Goal: Task Accomplishment & Management: Use online tool/utility

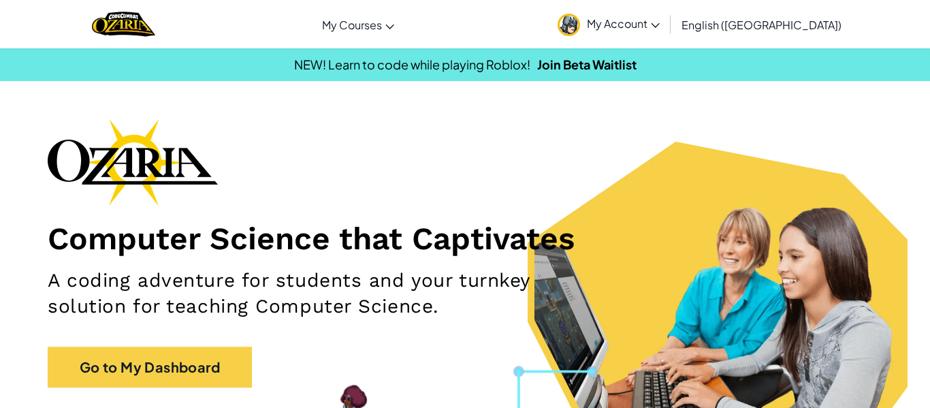
click at [121, 329] on div "Computer Science that Captivates A coding adventure for students and your turnk…" at bounding box center [465, 259] width 834 height 282
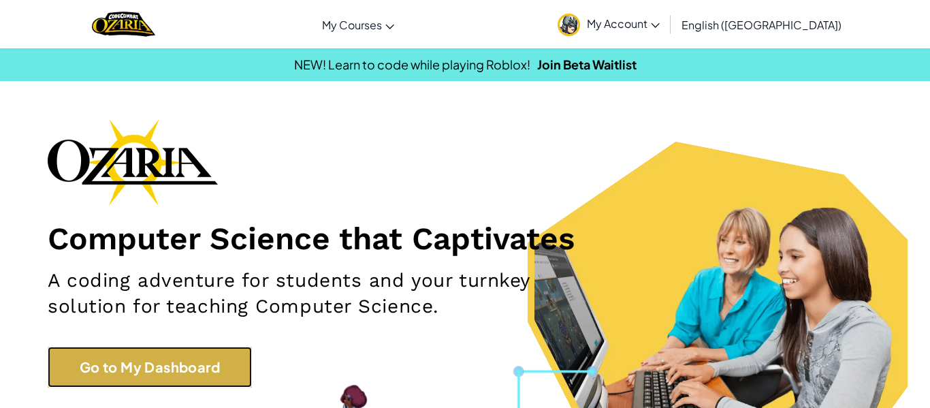
click at [133, 365] on link "Go to My Dashboard" at bounding box center [150, 366] width 204 height 41
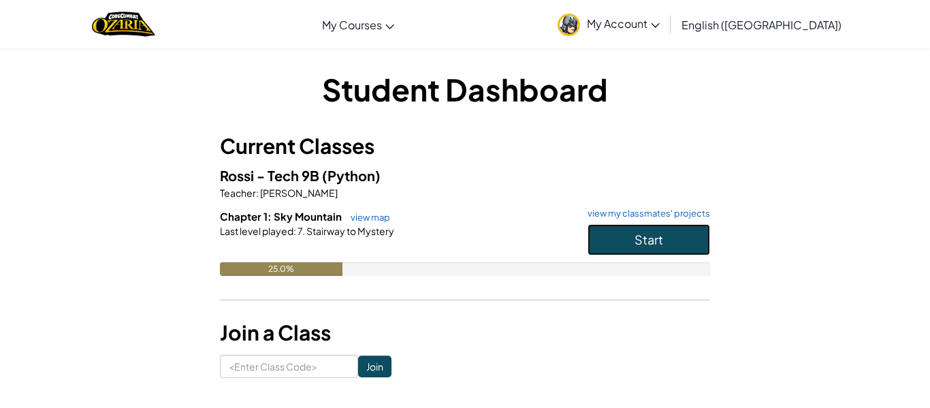
click at [654, 232] on span "Start" at bounding box center [648, 239] width 29 height 16
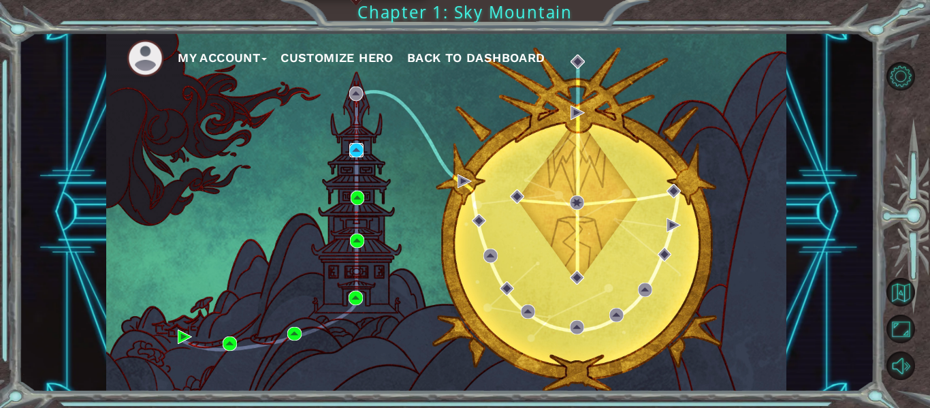
click at [354, 150] on img at bounding box center [356, 150] width 14 height 14
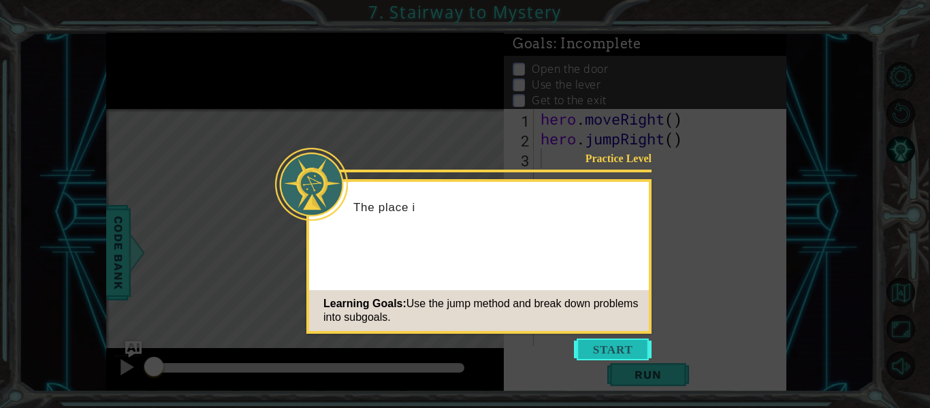
click at [635, 338] on button "Start" at bounding box center [613, 349] width 78 height 22
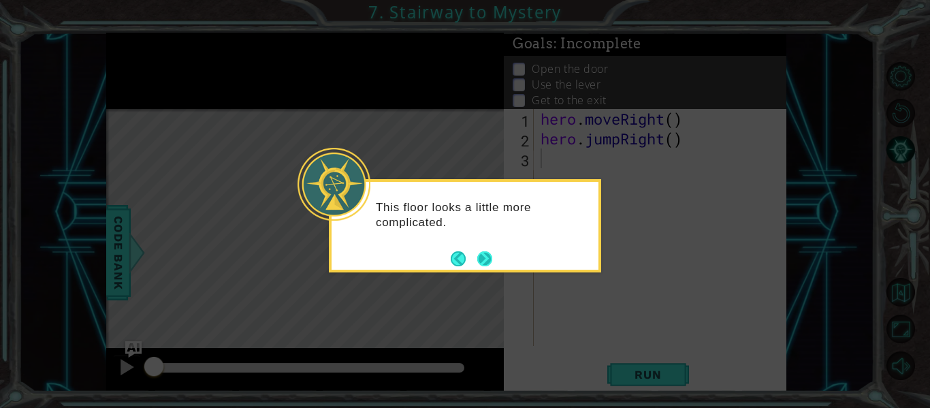
click at [487, 266] on button "Next" at bounding box center [485, 258] width 16 height 16
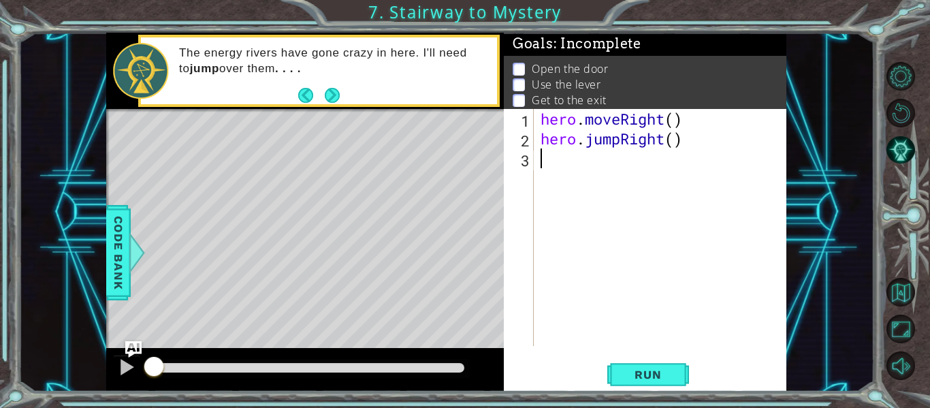
click at [594, 267] on div "hero . moveRight ( ) hero . jumpRight ( )" at bounding box center [664, 247] width 253 height 276
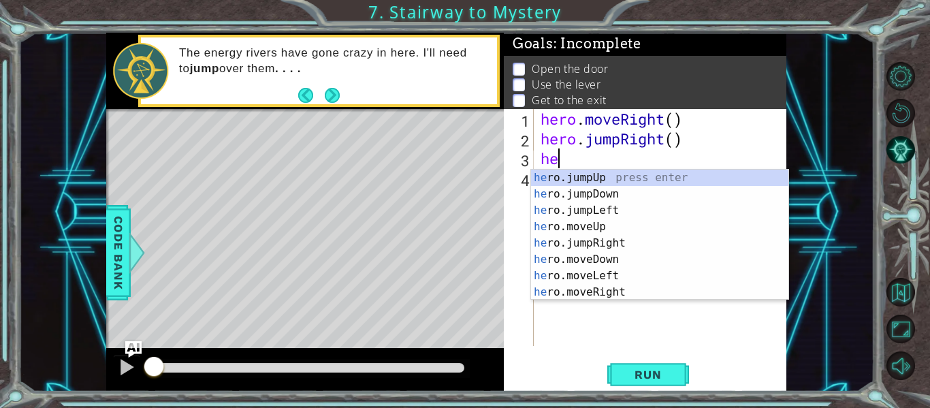
type textarea "her"
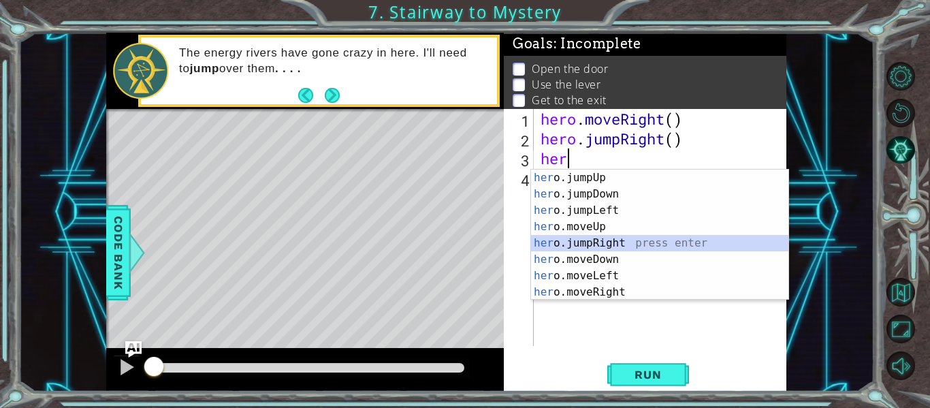
click at [611, 236] on div "her o.jumpUp press enter her o.jumpDown press enter her o.jumpLeft press enter …" at bounding box center [659, 250] width 257 height 163
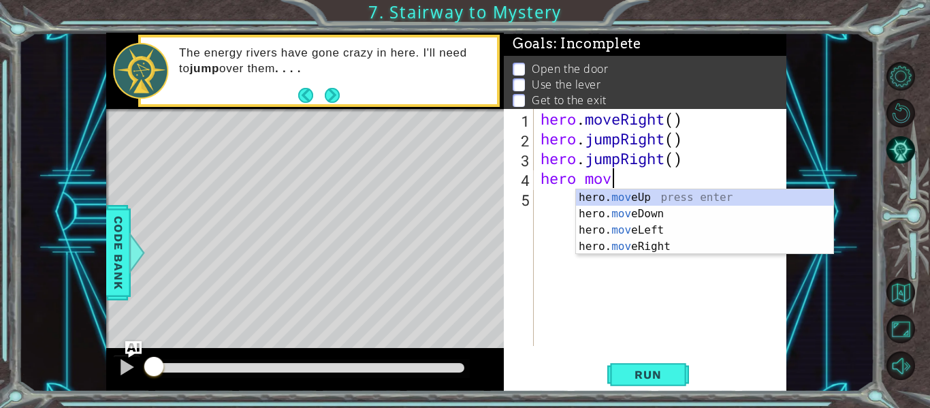
scroll to position [0, 3]
click at [613, 199] on div "hero. mov eUp press enter hero. mov eDown press enter hero. mov eLeft press ent…" at bounding box center [704, 238] width 257 height 98
type textarea "hero.moveUp(1)"
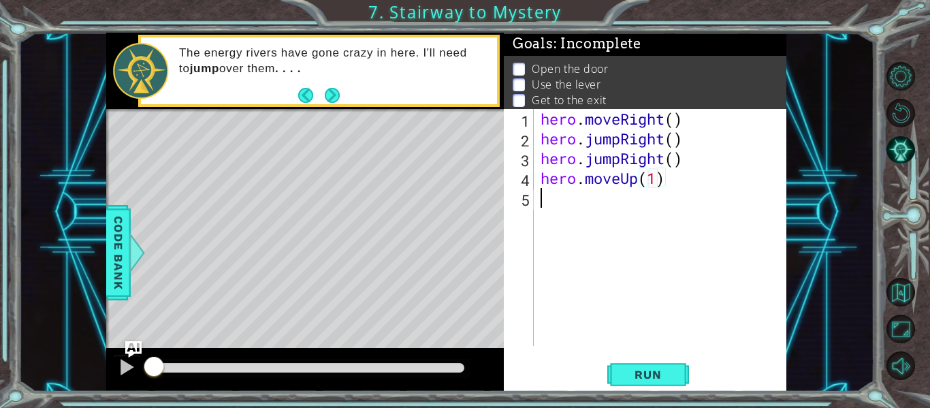
click at [611, 205] on div "hero . moveRight ( ) hero . jumpRight ( ) hero . jumpRight ( ) hero . moveUp ( …" at bounding box center [664, 247] width 253 height 276
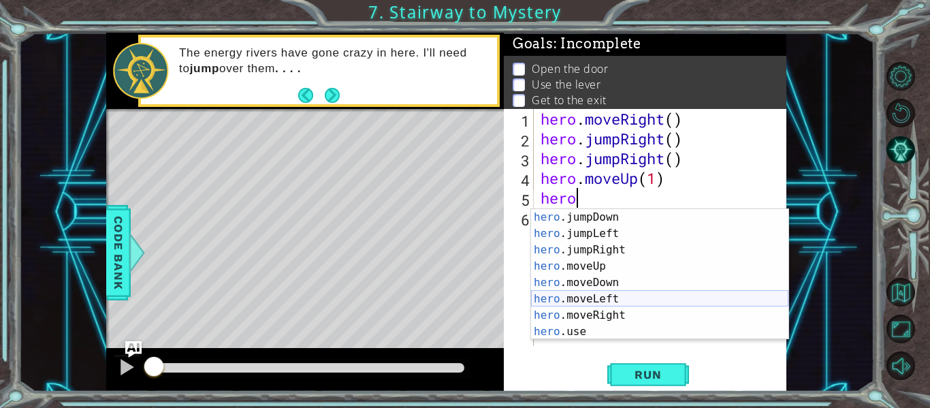
scroll to position [16, 0]
click at [655, 329] on div "hero .jumpDown press enter hero .jumpLeft press enter hero .jumpRight press ent…" at bounding box center [659, 290] width 257 height 163
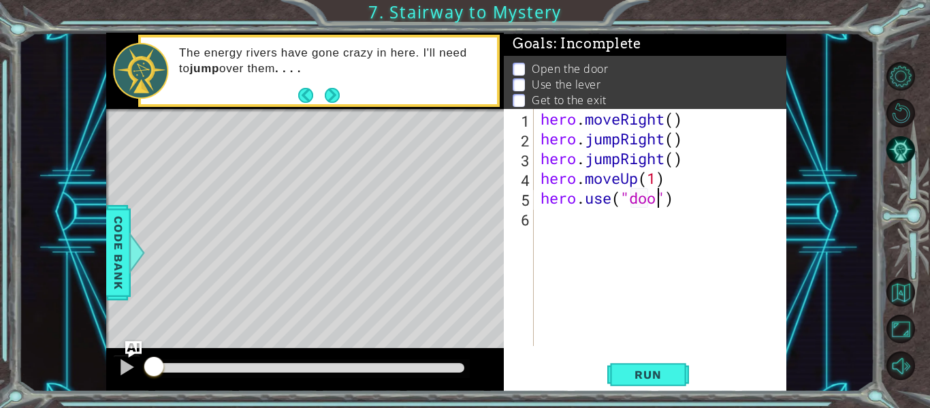
scroll to position [0, 6]
type textarea "hero.use("door")"
click at [593, 225] on div "hero . moveRight ( ) hero . jumpRight ( ) hero . jumpRight ( ) hero . moveUp ( …" at bounding box center [664, 247] width 253 height 276
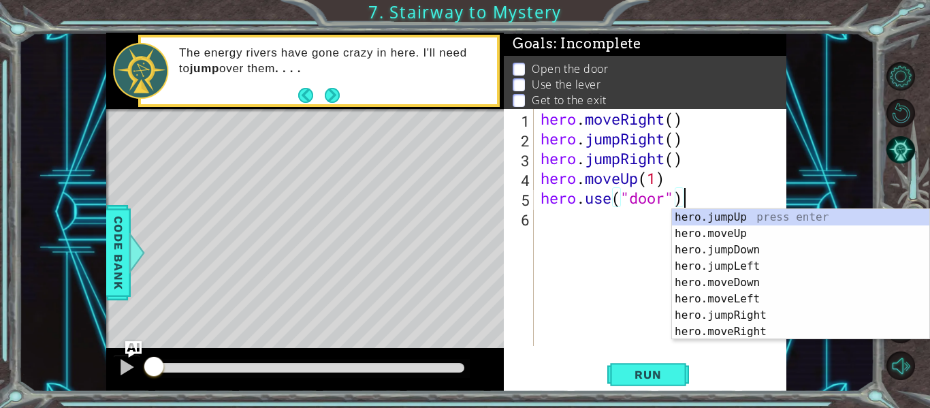
scroll to position [0, 0]
type textarea "hero.use("door")"
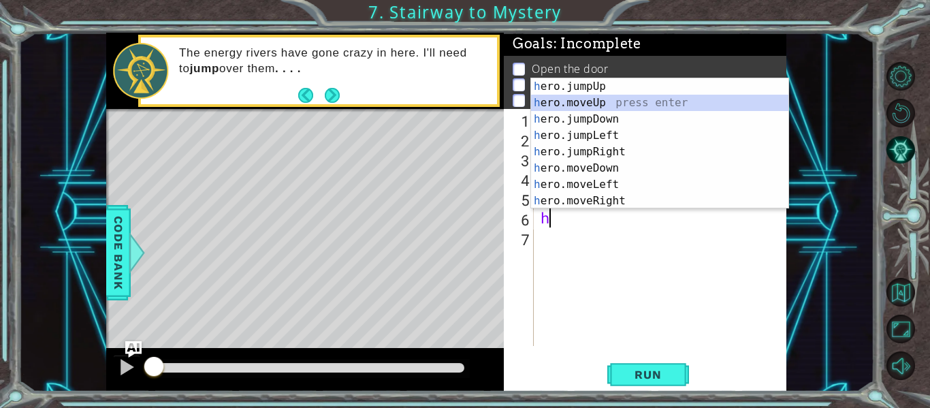
click at [643, 101] on div "h ero.jumpUp press enter h ero.moveUp press enter h ero.jumpDown press enter h …" at bounding box center [659, 159] width 257 height 163
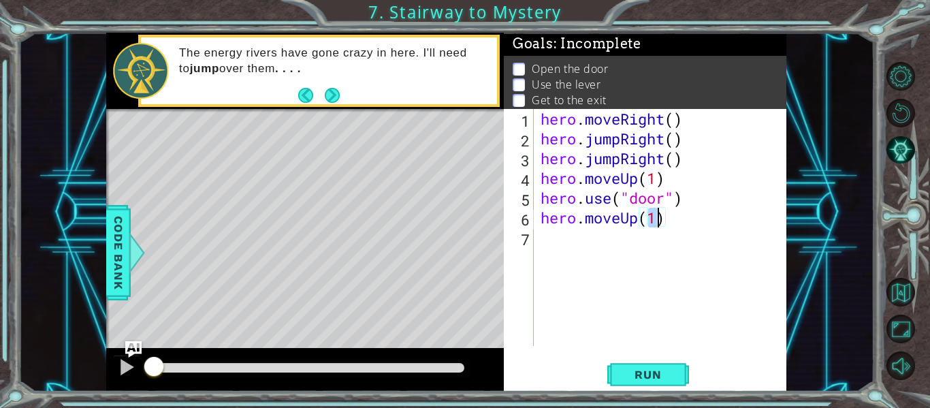
type textarea "hero.moveUp(2)"
click at [606, 250] on div "hero . moveRight ( ) hero . jumpRight ( ) hero . jumpRight ( ) hero . moveUp ( …" at bounding box center [664, 247] width 253 height 276
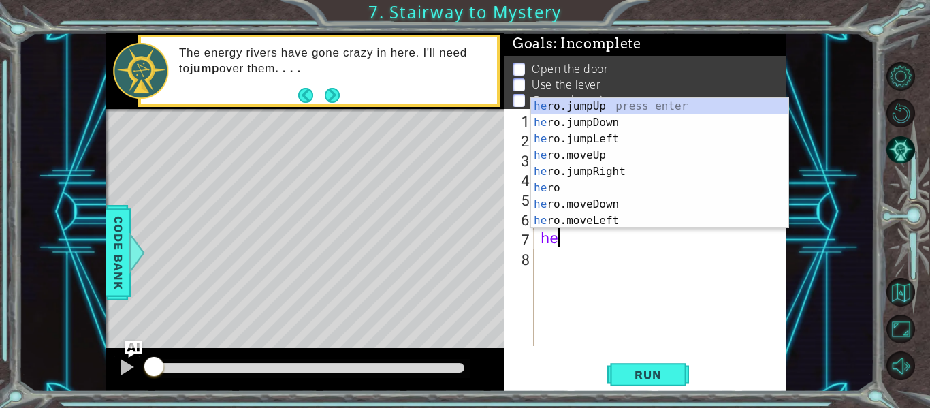
scroll to position [0, 1]
type textarea "hero"
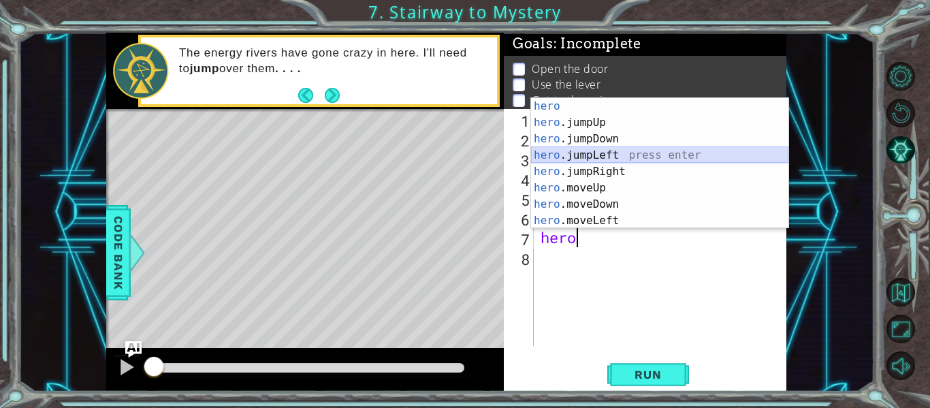
click at [629, 159] on div "hero press enter hero .jumpUp press enter hero .jumpDown press enter hero .jump…" at bounding box center [659, 179] width 257 height 163
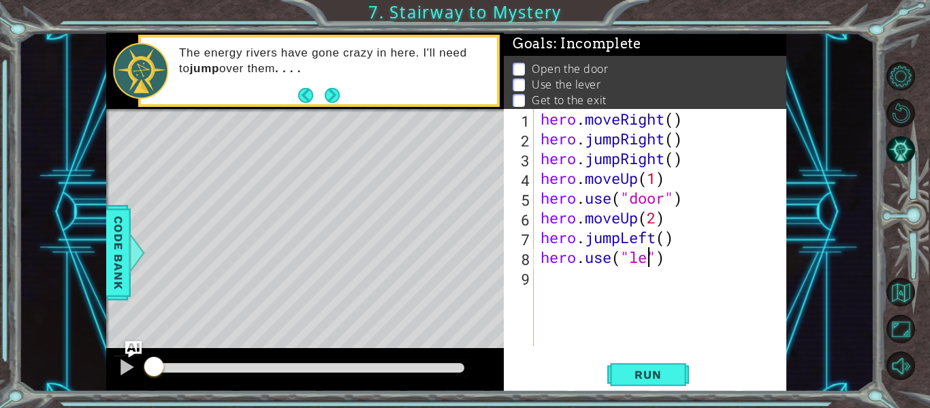
scroll to position [0, 6]
type textarea "hero.use("lever")"
click at [622, 276] on div "hero . moveRight ( ) hero . jumpRight ( ) hero . jumpRight ( ) hero . moveUp ( …" at bounding box center [664, 247] width 253 height 276
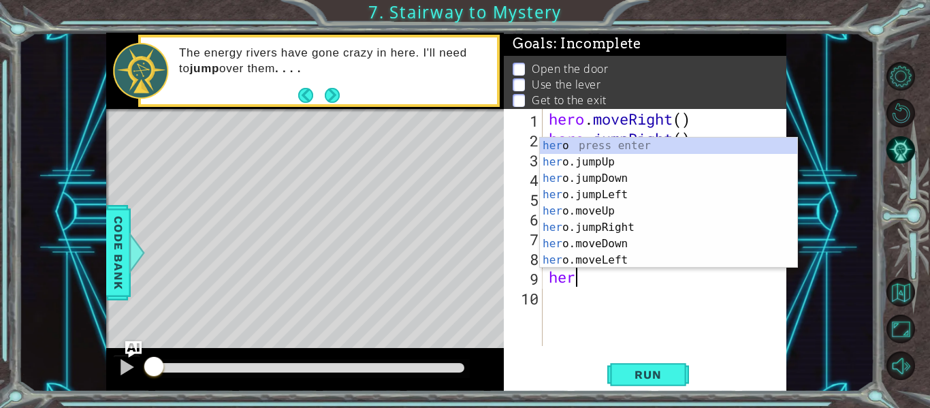
scroll to position [0, 1]
click at [609, 261] on div "hero press enter hero .jumpUp press enter hero .jumpDown press enter hero .jump…" at bounding box center [668, 218] width 257 height 163
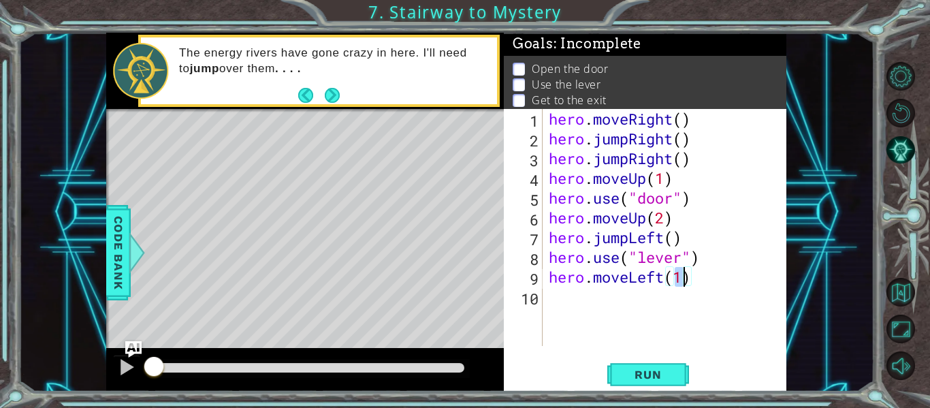
type textarea "hero.moveLeft(2)"
click at [662, 310] on div "hero . moveRight ( ) hero . jumpRight ( ) hero . jumpRight ( ) hero . moveUp ( …" at bounding box center [668, 247] width 244 height 276
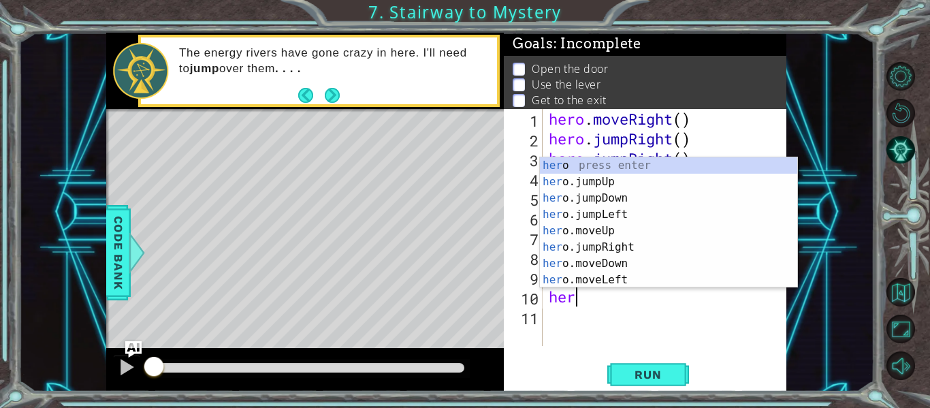
type textarea "hero"
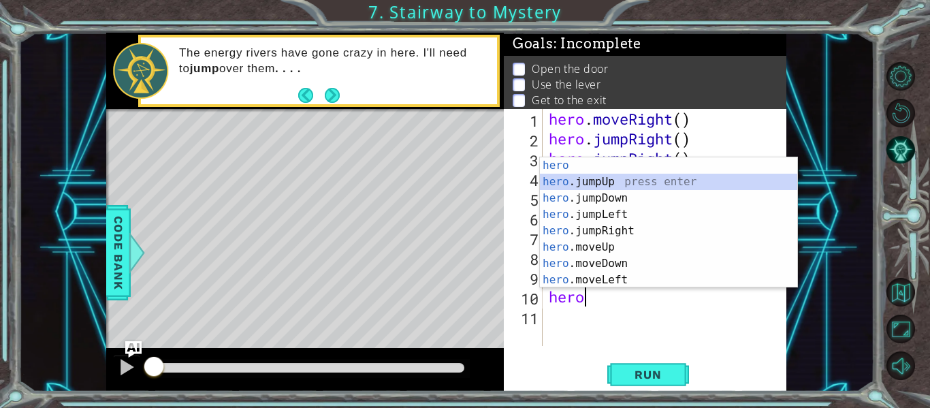
click at [632, 182] on div "hero press enter hero .jumpUp press enter hero .jumpDown press enter hero .jump…" at bounding box center [668, 238] width 257 height 163
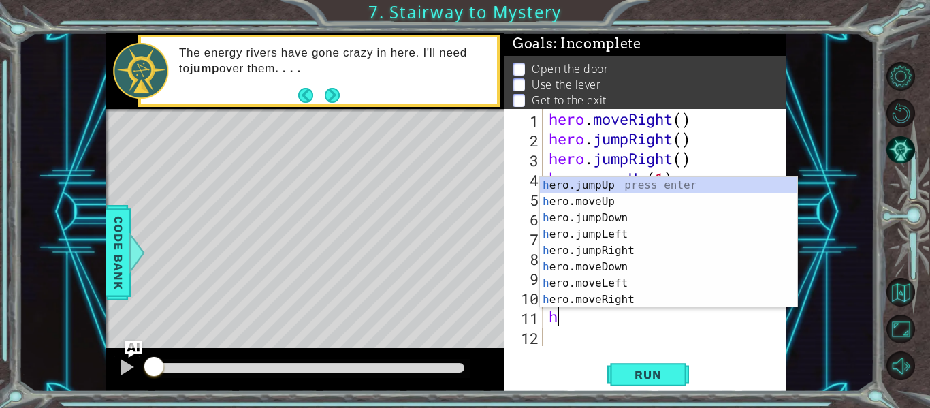
type textarea "hero"
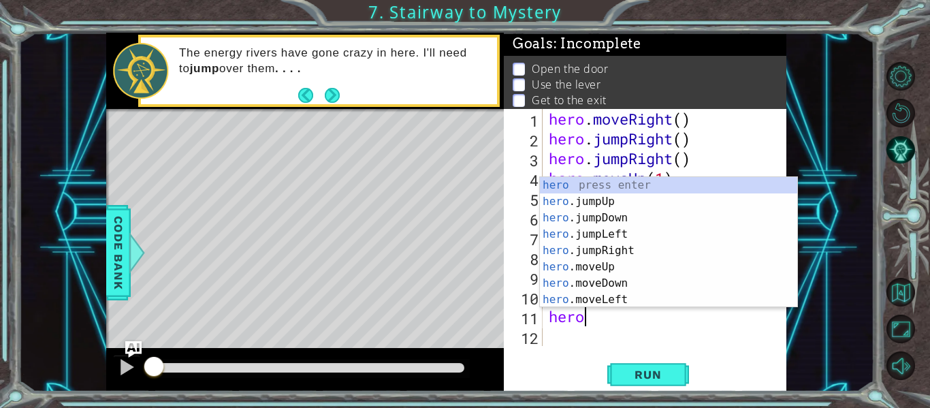
scroll to position [0, 1]
click at [636, 256] on div "hero press enter hero .jumpUp press enter hero .jumpDown press enter hero .jump…" at bounding box center [668, 258] width 257 height 163
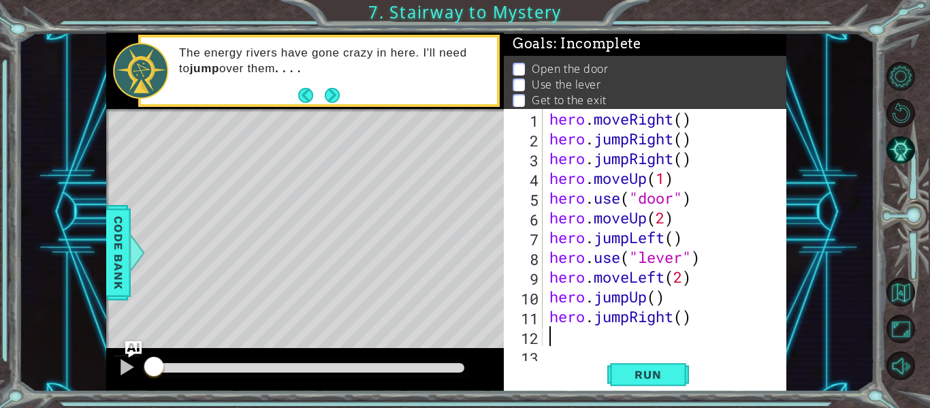
scroll to position [20, 0]
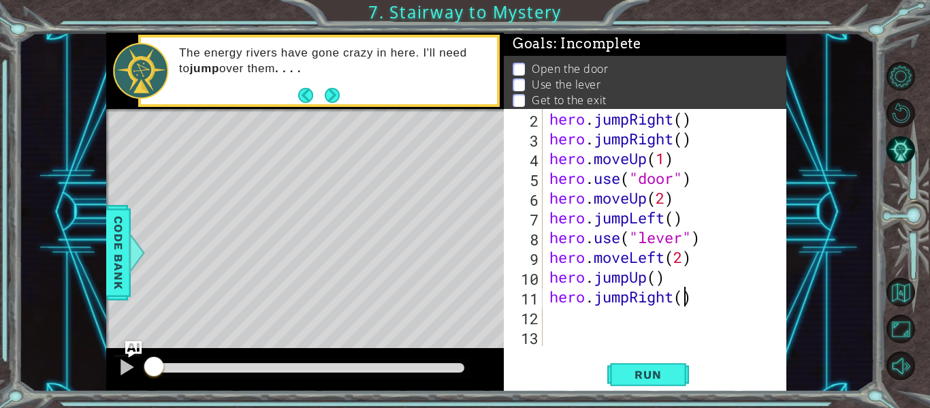
click at [684, 299] on div "hero . jumpRight ( ) hero . jumpRight ( ) hero . moveUp ( 1 ) hero . use ( "doo…" at bounding box center [669, 247] width 244 height 276
click at [648, 368] on span "Run" at bounding box center [648, 375] width 54 height 14
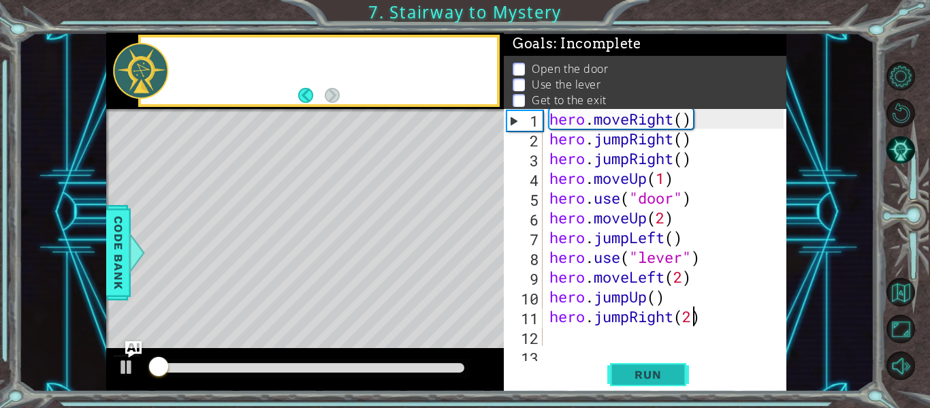
scroll to position [0, 0]
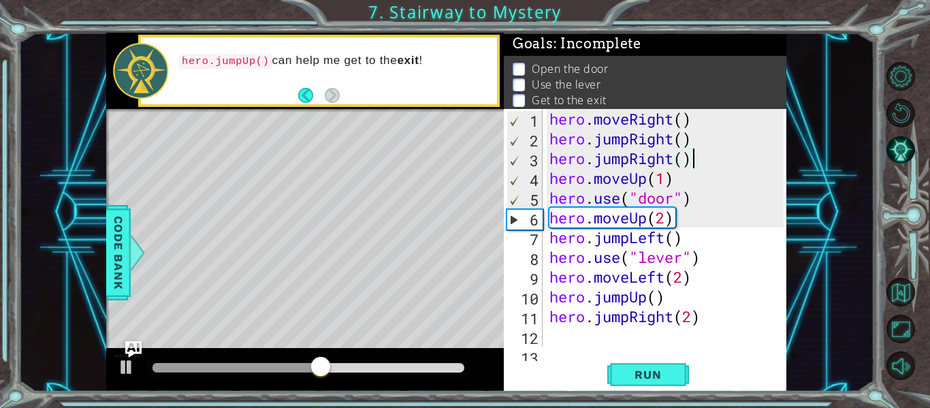
click at [702, 151] on div "hero . moveRight ( ) hero . jumpRight ( ) hero . jumpRight ( ) hero . moveUp ( …" at bounding box center [669, 247] width 244 height 276
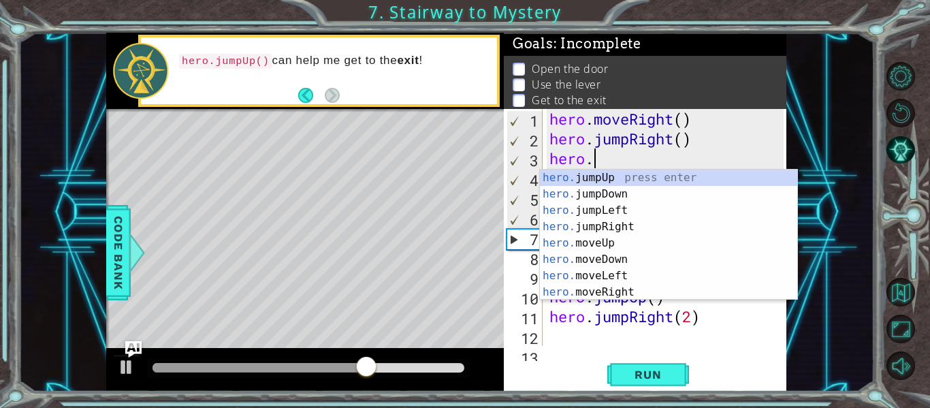
scroll to position [0, 1]
type textarea "h"
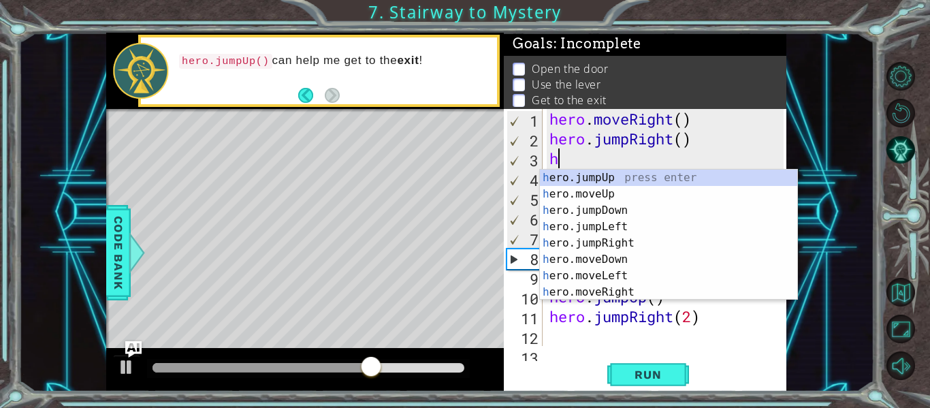
scroll to position [0, 0]
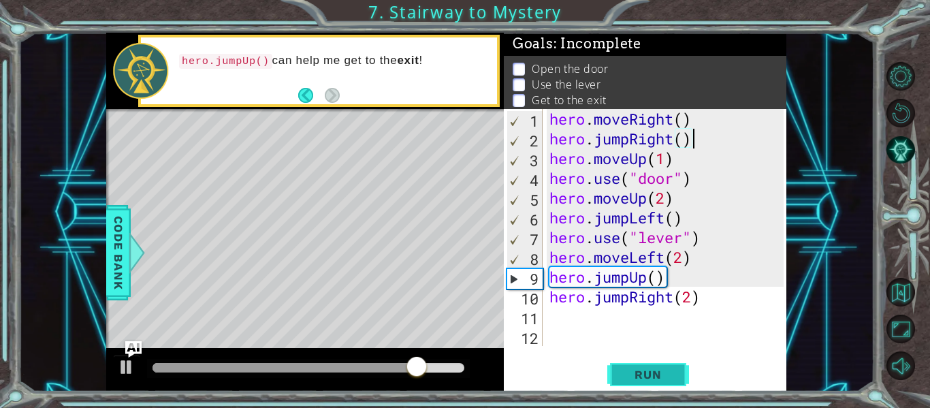
click at [616, 366] on button "Run" at bounding box center [648, 375] width 82 height 28
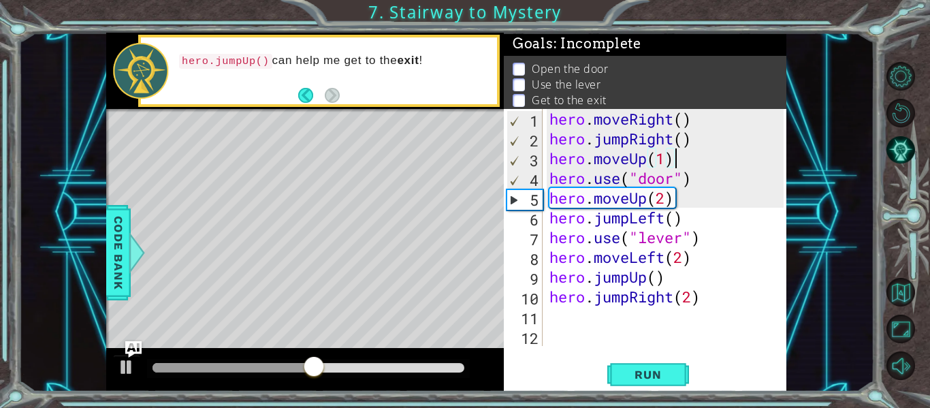
click at [677, 164] on div "hero . moveRight ( ) hero . jumpRight ( ) hero . moveUp ( 1 ) hero . use ( "doo…" at bounding box center [669, 247] width 244 height 276
type textarea "hero.moveUp(1)"
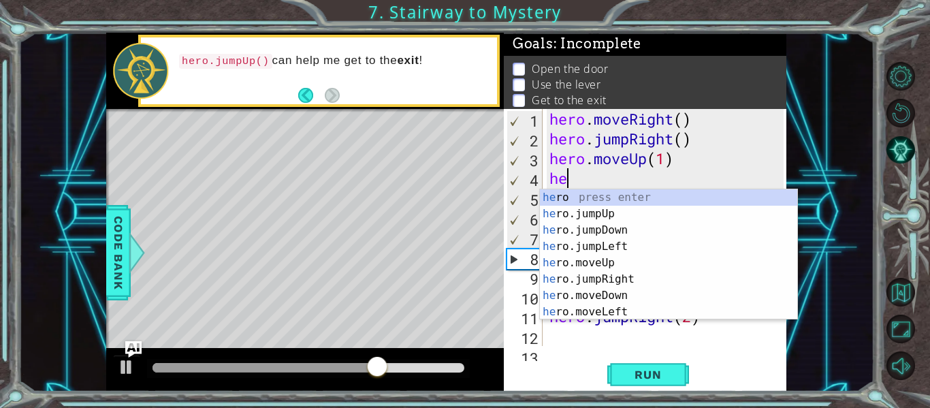
type textarea "her"
click at [664, 276] on div "her o press enter her o.jumpUp press enter her o.jumpDown press enter her o.jum…" at bounding box center [668, 270] width 257 height 163
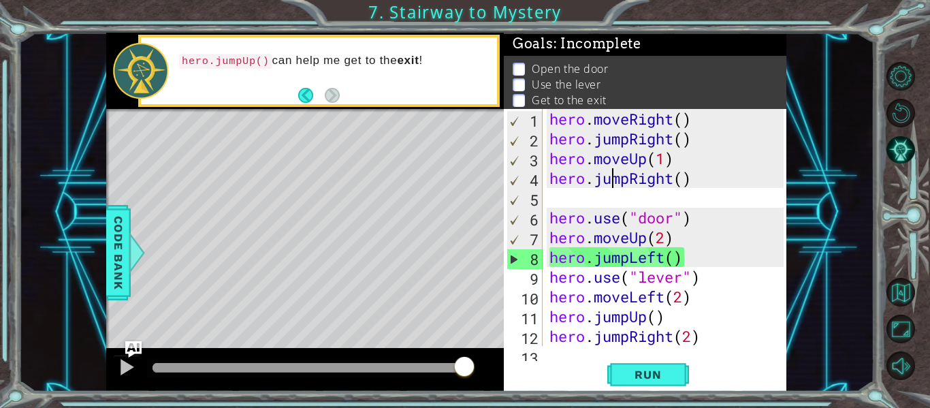
click at [614, 182] on div "hero . moveRight ( ) hero . jumpRight ( ) hero . moveUp ( 1 ) hero . jumpRight …" at bounding box center [669, 247] width 244 height 276
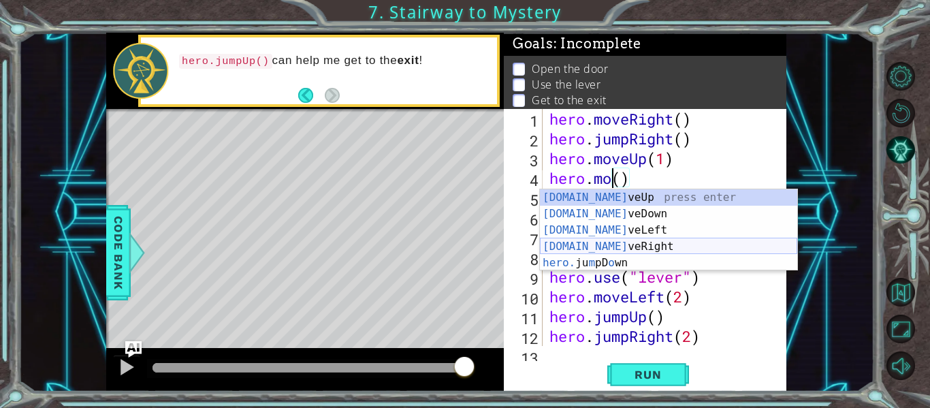
click at [651, 243] on div "[DOMAIN_NAME] veUp press enter [DOMAIN_NAME] veDown press enter [DOMAIN_NAME] v…" at bounding box center [668, 246] width 257 height 114
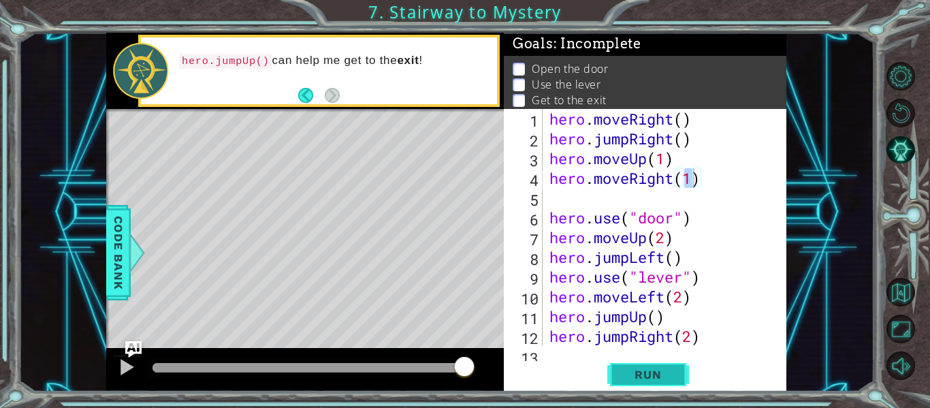
click at [645, 378] on span "Run" at bounding box center [648, 375] width 54 height 14
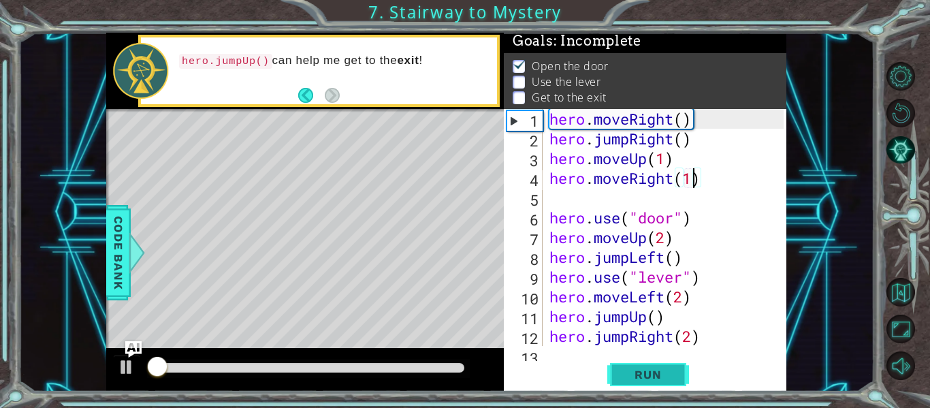
scroll to position [3, 0]
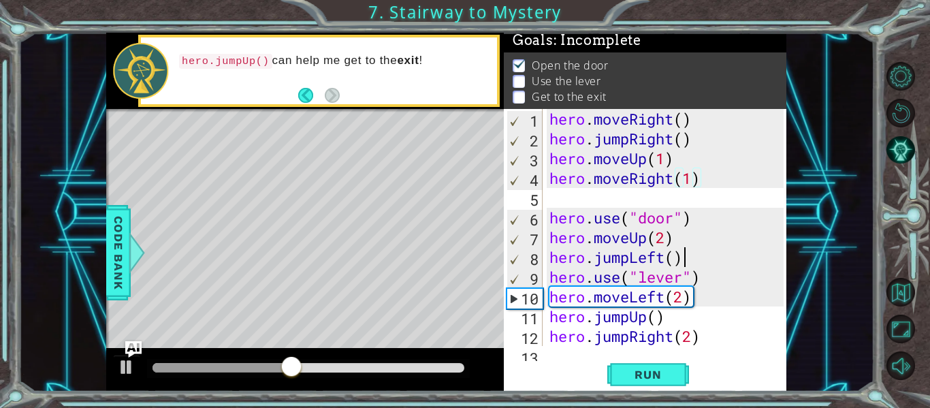
click at [692, 255] on div "hero . moveRight ( ) hero . jumpRight ( ) hero . moveUp ( 1 ) hero . moveRight …" at bounding box center [669, 247] width 244 height 276
click at [633, 256] on div "hero . moveRight ( ) hero . jumpRight ( ) hero . moveUp ( 1 ) hero . moveRight …" at bounding box center [669, 247] width 244 height 276
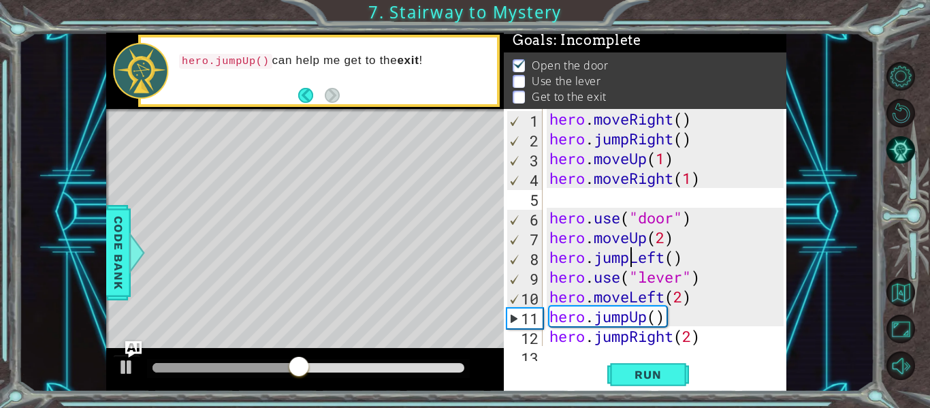
click at [633, 256] on div "hero . moveRight ( ) hero . jumpRight ( ) hero . moveUp ( 1 ) hero . moveRight …" at bounding box center [669, 247] width 244 height 276
click at [621, 254] on div "hero . moveRight ( ) hero . jumpRight ( ) hero . moveUp ( 1 ) hero . moveRight …" at bounding box center [665, 227] width 237 height 237
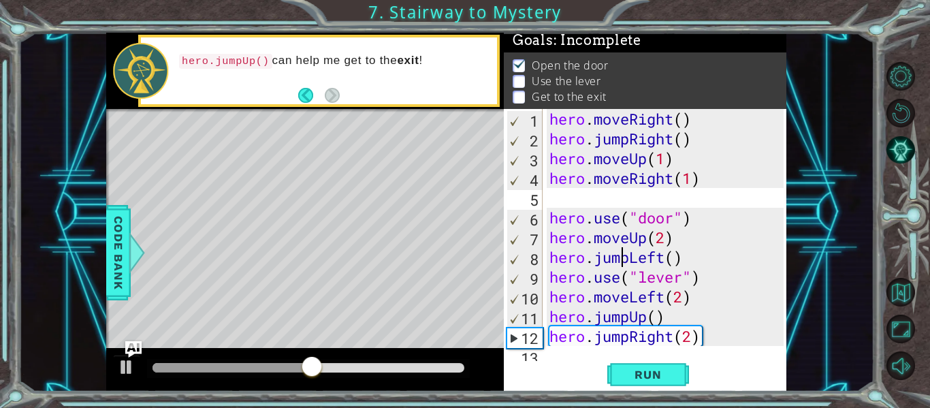
click at [624, 255] on div "hero . moveRight ( ) hero . jumpRight ( ) hero . moveUp ( 1 ) hero . moveRight …" at bounding box center [669, 247] width 244 height 276
click at [626, 257] on div "hero . moveRight ( ) hero . jumpRight ( ) hero . moveUp ( 1 ) hero . moveRight …" at bounding box center [669, 247] width 244 height 276
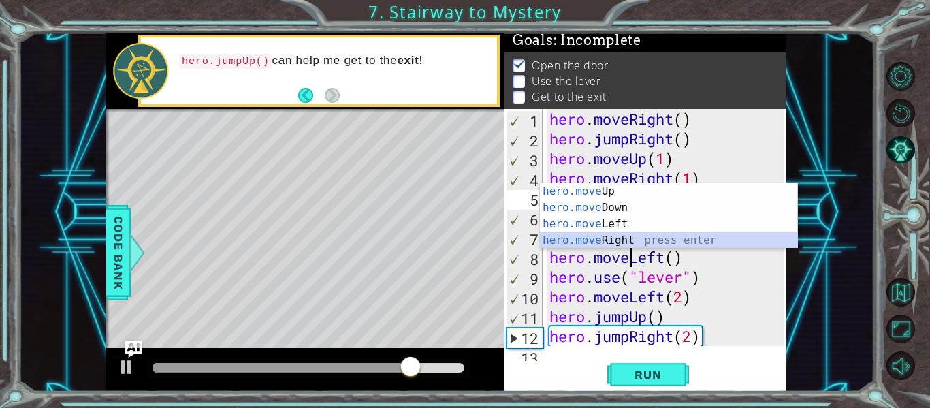
click at [637, 238] on div "hero.move Up press enter hero.move Down press enter hero.move Left press enter …" at bounding box center [668, 232] width 257 height 98
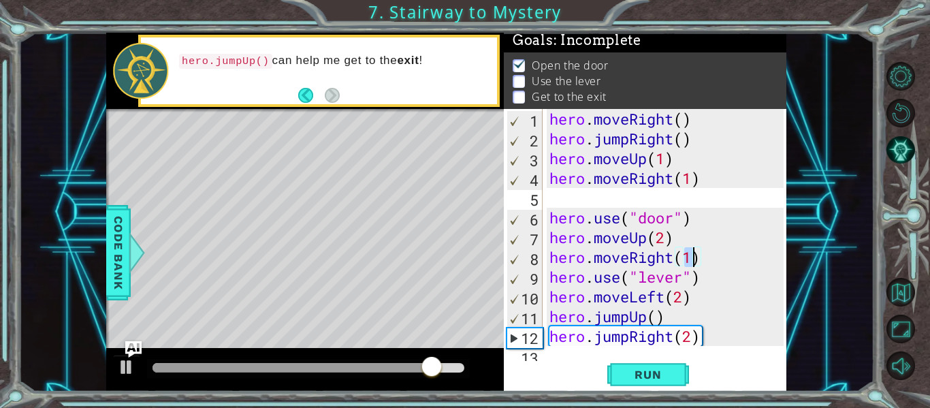
click at [658, 250] on div "hero . moveRight ( ) hero . jumpRight ( ) hero . moveUp ( 1 ) hero . moveRight …" at bounding box center [669, 247] width 244 height 276
click at [667, 251] on div "hero . moveRight ( ) hero . jumpRight ( ) hero . moveUp ( 1 ) hero . moveRight …" at bounding box center [669, 247] width 244 height 276
click at [670, 252] on div "hero . moveRight ( ) hero . jumpRight ( ) hero . moveUp ( 1 ) hero . moveRight …" at bounding box center [669, 247] width 244 height 276
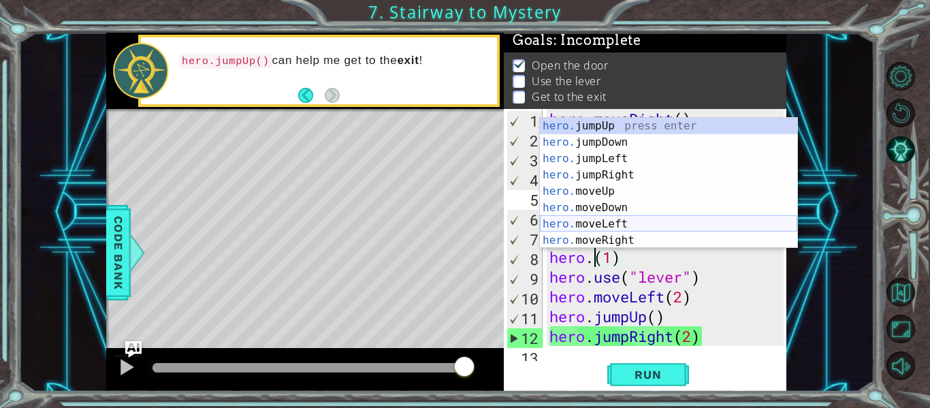
click at [639, 225] on div "hero. jumpUp press enter hero. jumpDown press enter hero. jumpLeft press enter …" at bounding box center [668, 199] width 257 height 163
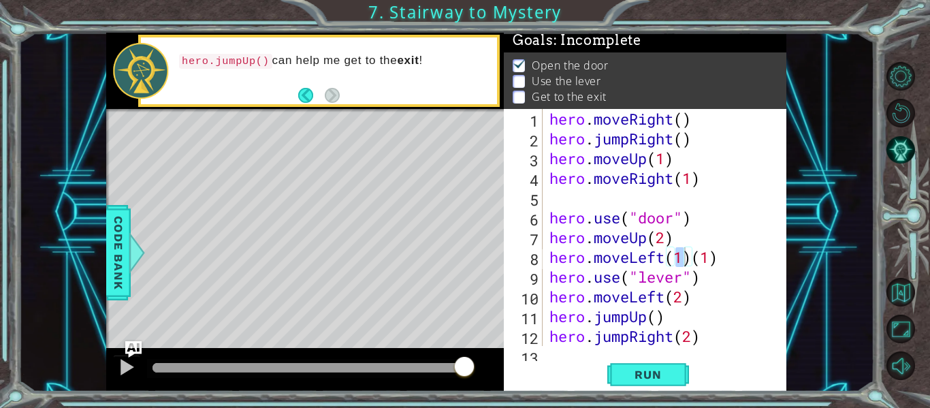
click at [653, 357] on div "hero.moveLeft(1)[PHONE_NUMBER] 10 11 12 13 hero . moveRight ( ) hero . jumpRigh…" at bounding box center [645, 250] width 282 height 282
click at [662, 376] on span "Run" at bounding box center [648, 375] width 54 height 14
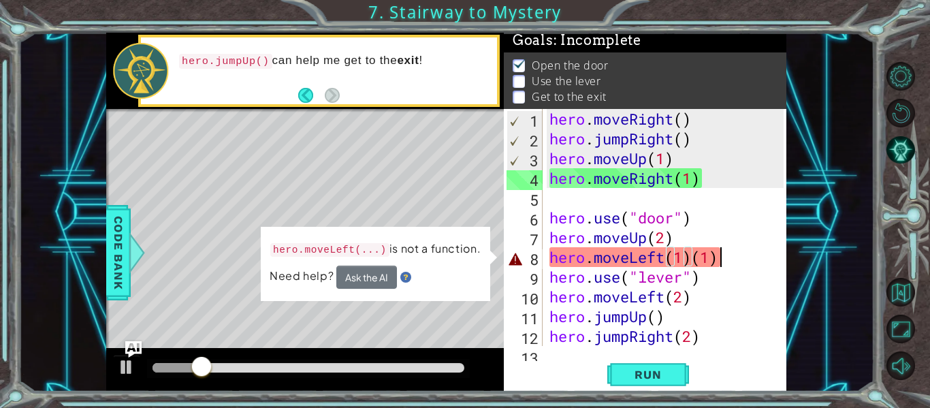
click at [718, 249] on div "hero . moveRight ( ) hero . jumpRight ( ) hero . moveUp ( 1 ) hero . moveRight …" at bounding box center [669, 247] width 244 height 276
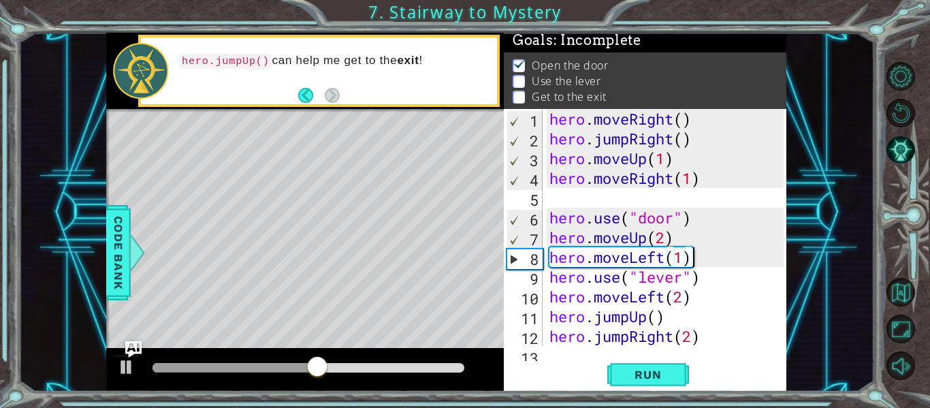
click at [622, 272] on div "hero . moveRight ( ) hero . jumpRight ( ) hero . moveUp ( 1 ) hero . moveRight …" at bounding box center [669, 247] width 244 height 276
type textarea "hero.use("lever")"
click at [634, 373] on span "Run" at bounding box center [648, 375] width 54 height 14
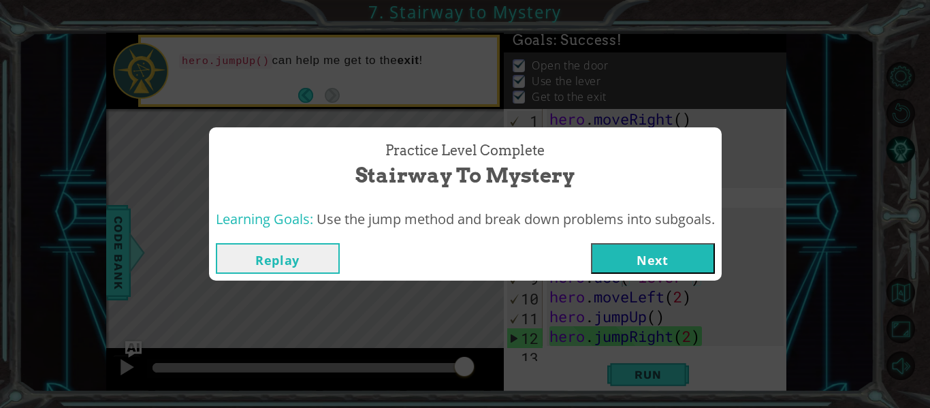
click at [627, 261] on button "Next" at bounding box center [653, 258] width 124 height 31
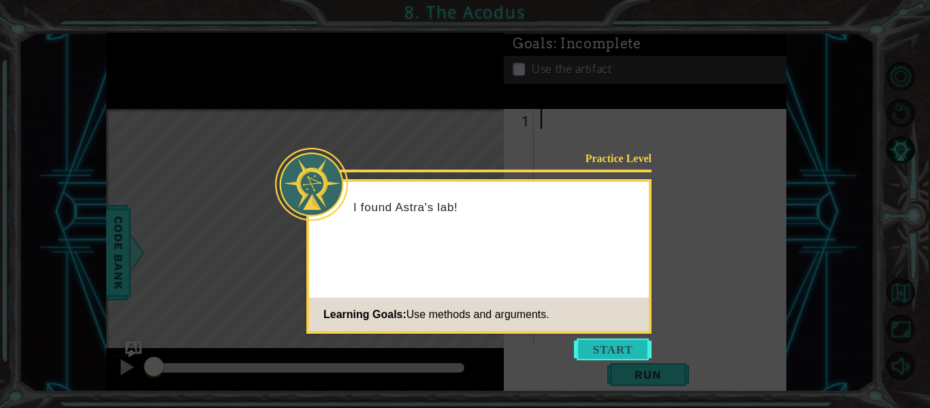
click at [621, 358] on button "Start" at bounding box center [613, 349] width 78 height 22
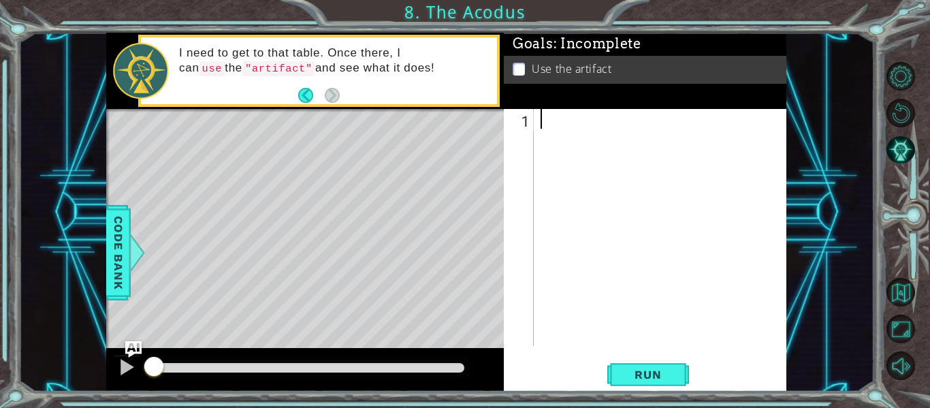
click at [533, 94] on div "Goals : Incomplete Use the artifact 1 ההההההההההההההההההההההההההההההההההההההההה…" at bounding box center [645, 212] width 282 height 359
click at [135, 249] on div at bounding box center [137, 252] width 17 height 41
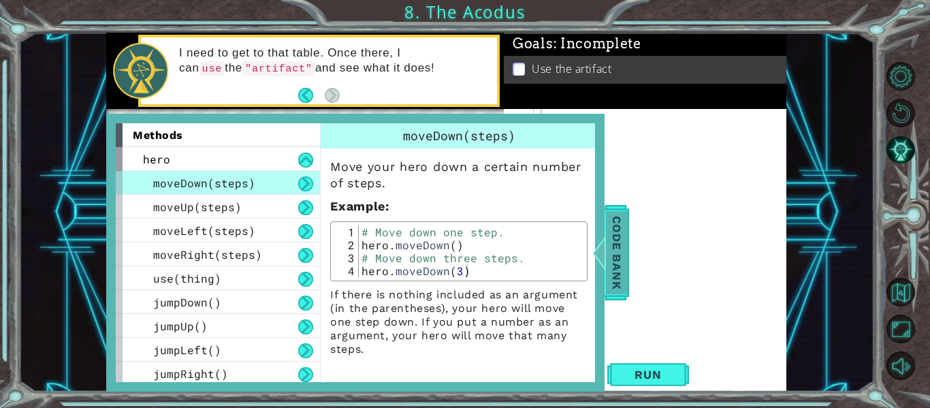
click at [619, 258] on span "Code Bank" at bounding box center [617, 252] width 22 height 83
